Goal: Task Accomplishment & Management: Complete application form

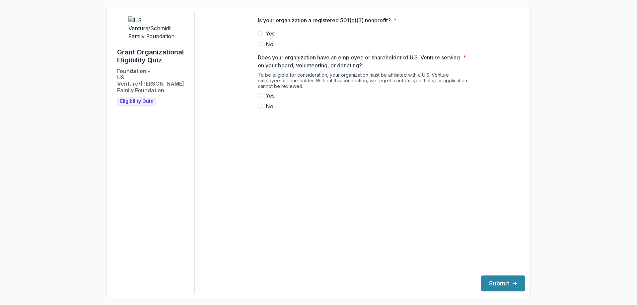
click at [259, 36] on span at bounding box center [260, 33] width 5 height 5
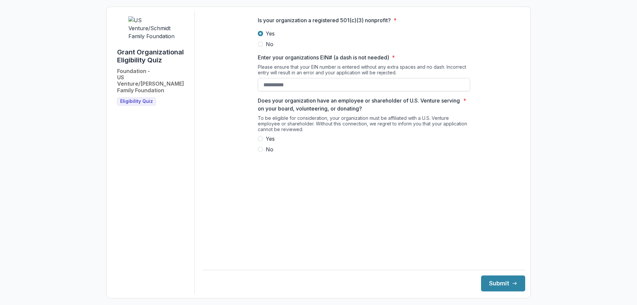
click at [274, 91] on input "Enter your organizations EIN# (a dash is not needed) *" at bounding box center [364, 84] width 212 height 13
paste input "**********"
type input "**********"
click at [262, 135] on div "To be eligible for consideration, your organization must be affiliated with a U…" at bounding box center [364, 125] width 212 height 20
click at [262, 141] on span at bounding box center [260, 138] width 5 height 5
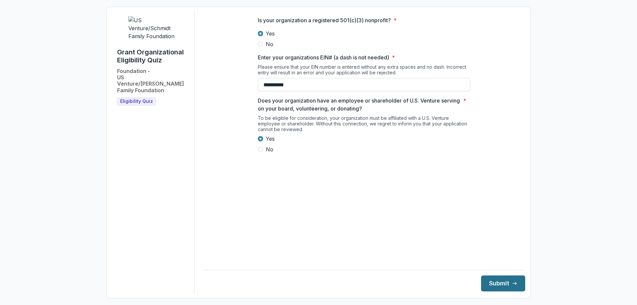
click at [504, 280] on button "Submit" at bounding box center [503, 283] width 44 height 16
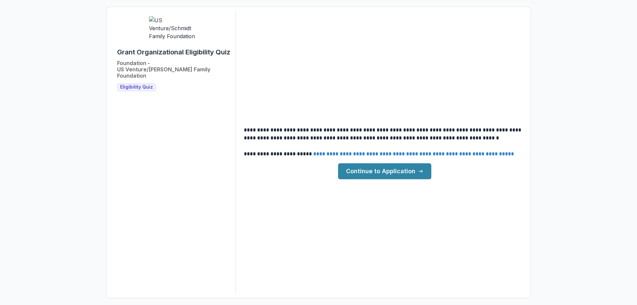
click at [378, 172] on link "Continue to Application" at bounding box center [384, 171] width 93 height 16
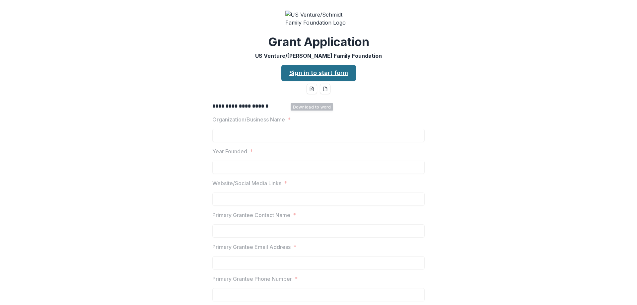
click at [323, 76] on link "Sign in to start form" at bounding box center [318, 73] width 75 height 16
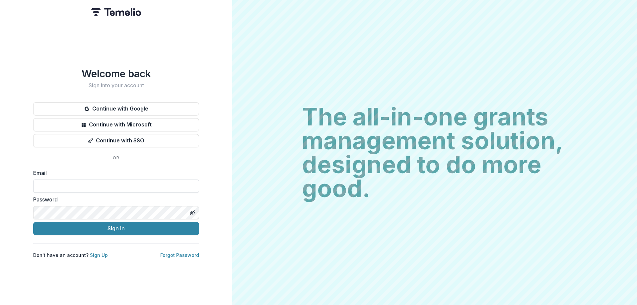
click at [86, 187] on input at bounding box center [116, 185] width 166 height 13
click at [114, 180] on input at bounding box center [116, 185] width 166 height 13
type input "**********"
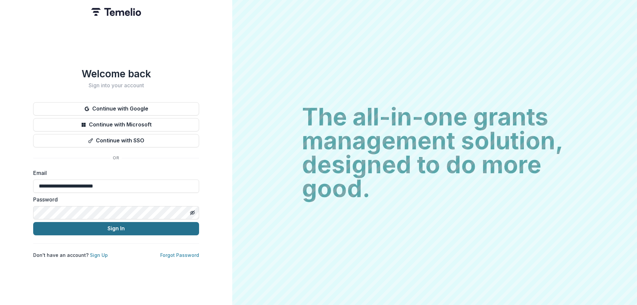
click at [115, 222] on button "Sign In" at bounding box center [116, 228] width 166 height 13
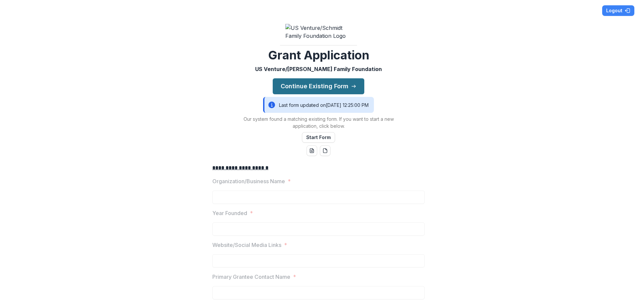
click at [342, 94] on button "Continue Existing Form" at bounding box center [318, 86] width 91 height 16
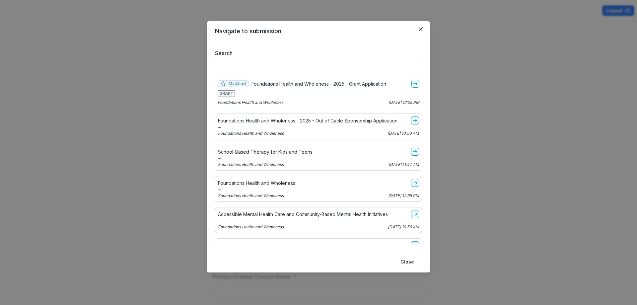
click at [408, 87] on div "Matched Foundations Health and Wholeness - 2025 - Grant Application" at bounding box center [318, 84] width 202 height 8
click at [413, 84] on line "go-to" at bounding box center [415, 84] width 4 height 0
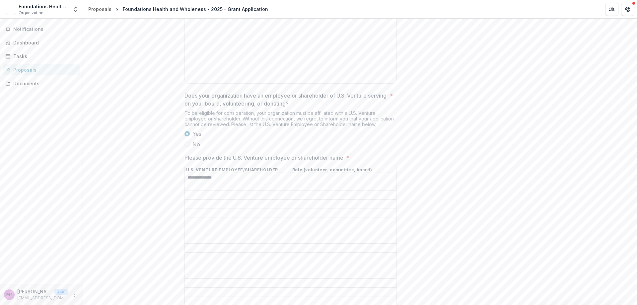
scroll to position [630, 0]
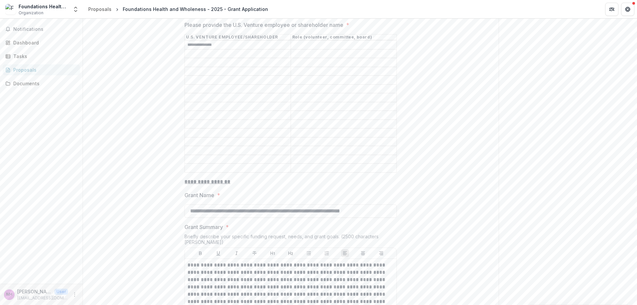
click at [317, 49] on input "Please provide the U.S. Venture employee or shareholder name *" at bounding box center [344, 45] width 106 height 8
type input "*"
type input "**********"
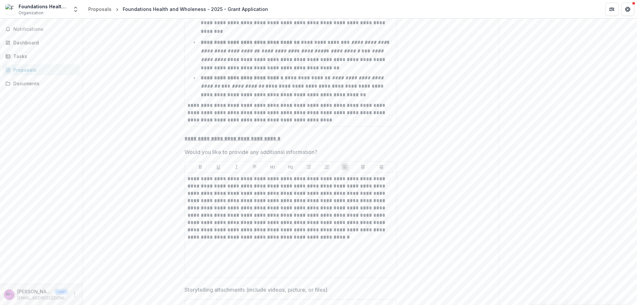
scroll to position [2658, 0]
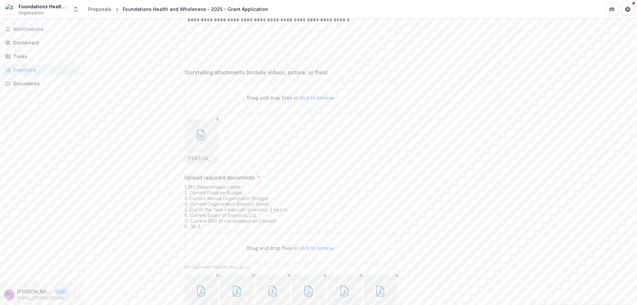
click at [275, 285] on icon "button" at bounding box center [272, 290] width 11 height 11
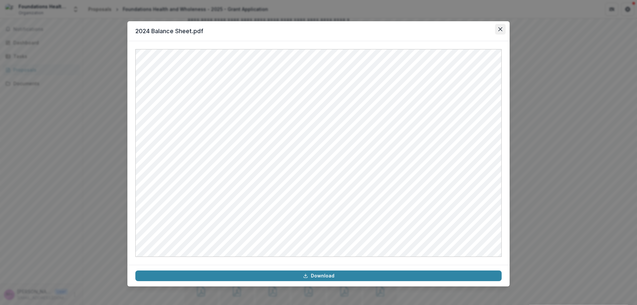
click at [500, 30] on icon "Close" at bounding box center [500, 29] width 4 height 4
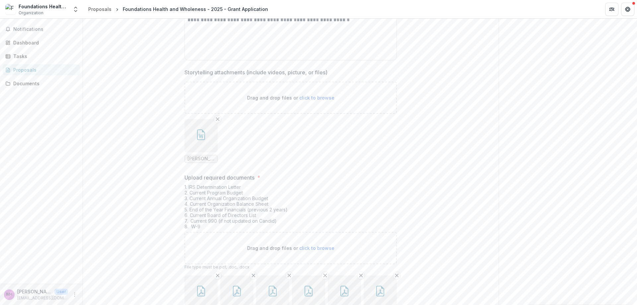
click at [317, 245] on span "click to browse" at bounding box center [316, 248] width 35 height 6
type input "**********"
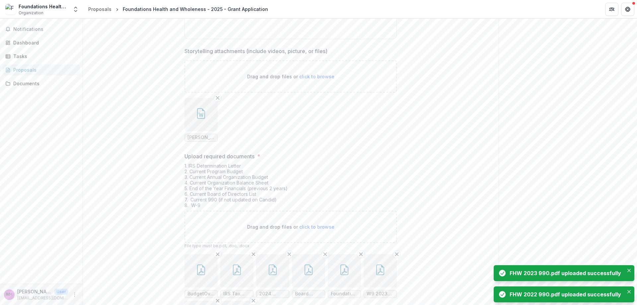
scroll to position [2705, 0]
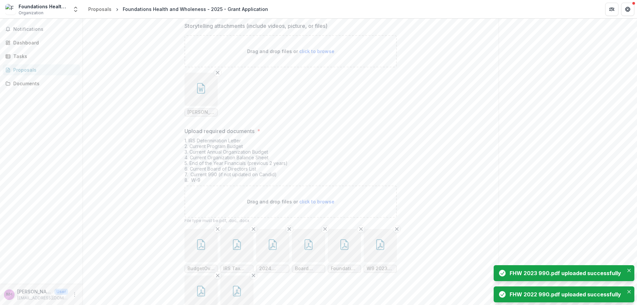
click at [340, 229] on button "button" at bounding box center [344, 245] width 33 height 33
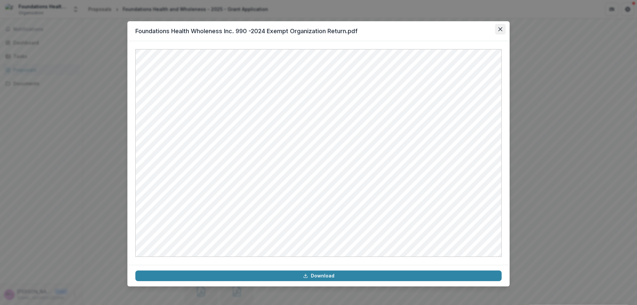
click at [499, 30] on icon "Close" at bounding box center [500, 29] width 4 height 4
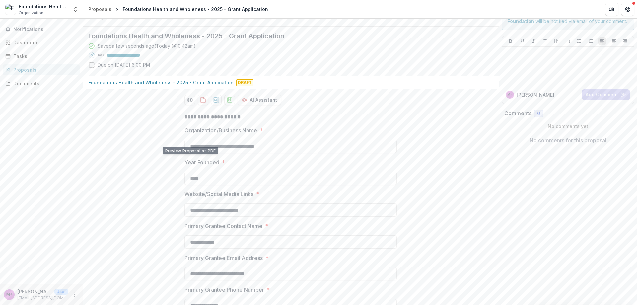
scroll to position [0, 0]
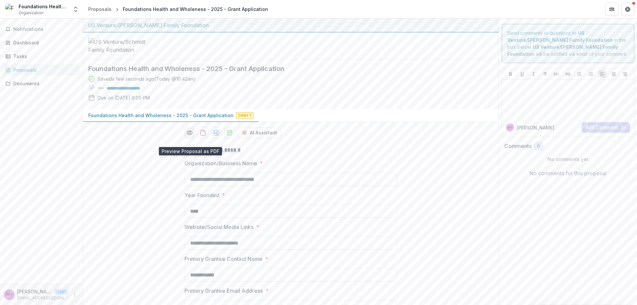
click at [189, 136] on icon "Preview 6eaef445-d20b-43b1-b70e-f894f1b8eadd-0.pdf" at bounding box center [189, 132] width 7 height 7
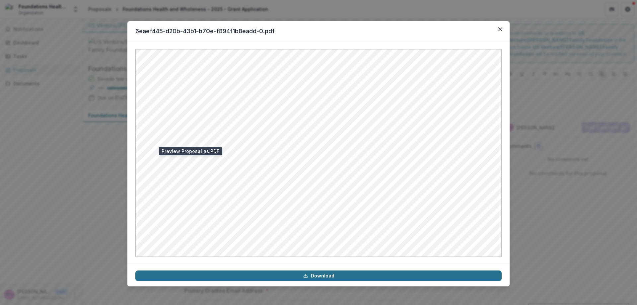
click at [341, 276] on link "Download" at bounding box center [318, 275] width 366 height 11
